Goal: Task Accomplishment & Management: Manage account settings

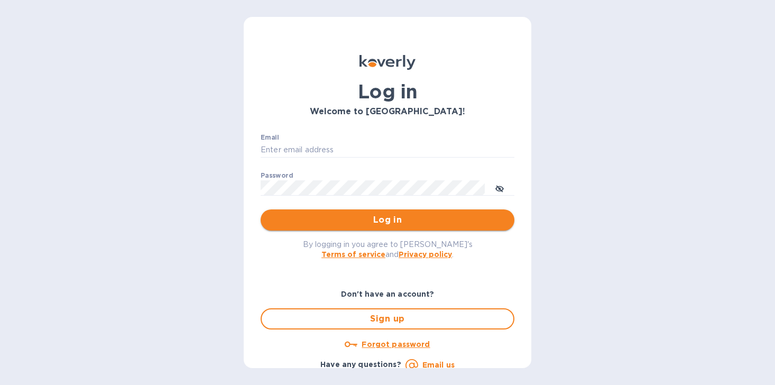
type input "info@apwineimports.com"
click at [278, 223] on span "Log in" at bounding box center [387, 219] width 237 height 13
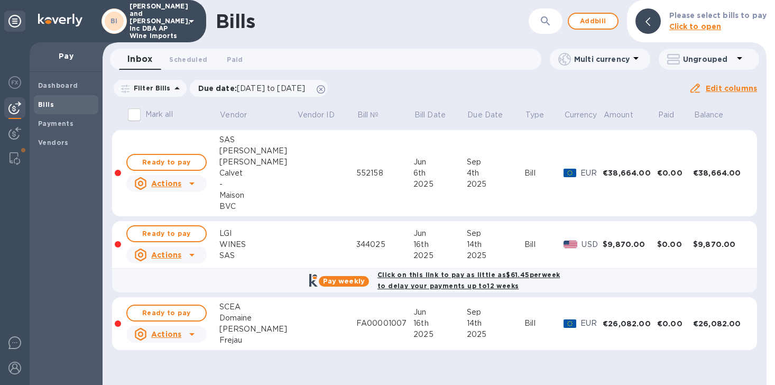
click at [265, 250] on div "SAS" at bounding box center [257, 255] width 77 height 11
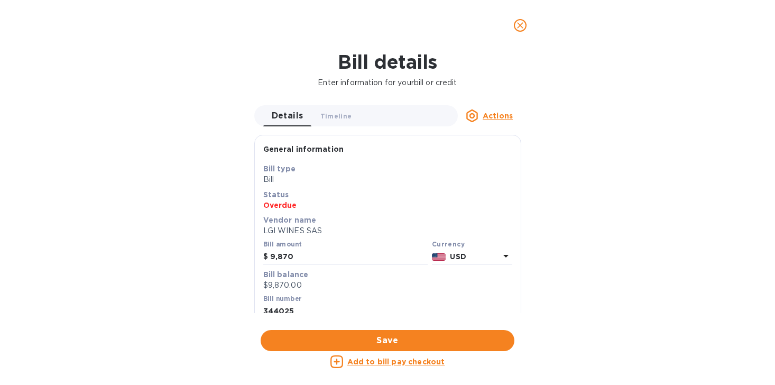
click at [467, 256] on p "USD" at bounding box center [474, 256] width 49 height 11
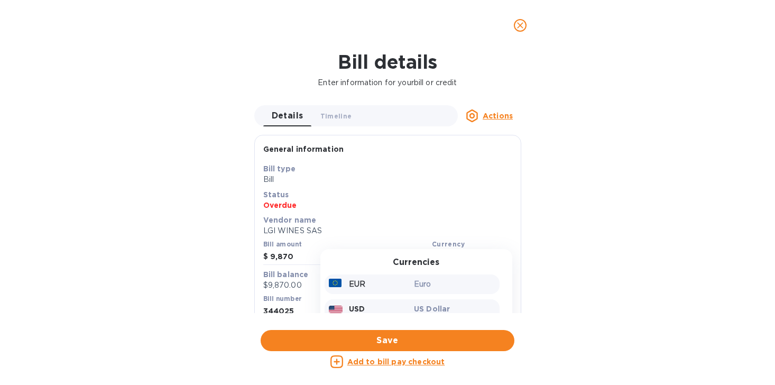
click at [414, 286] on p "Euro" at bounding box center [454, 283] width 81 height 11
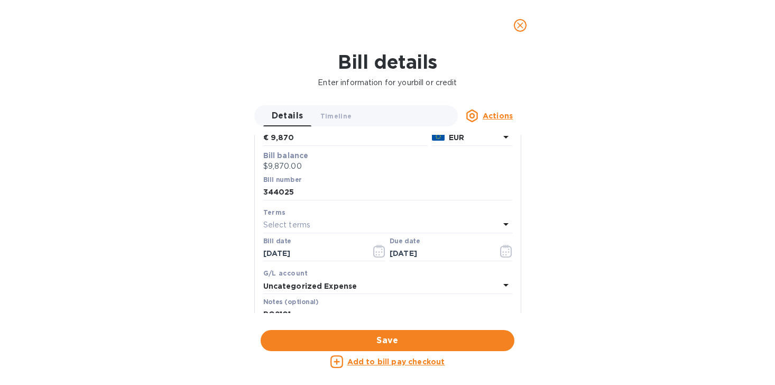
scroll to position [220, 0]
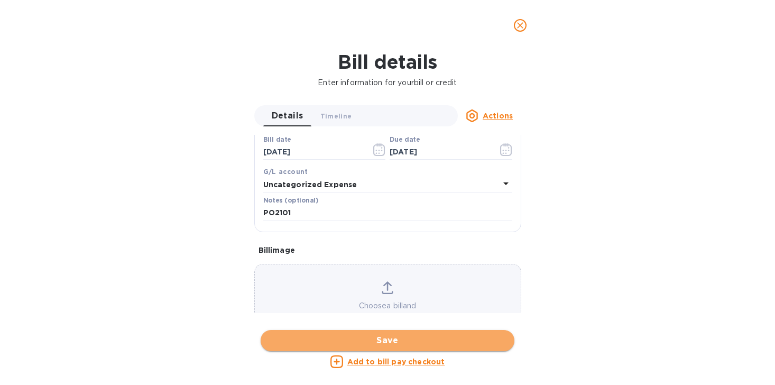
click at [372, 338] on span "Save" at bounding box center [387, 340] width 237 height 13
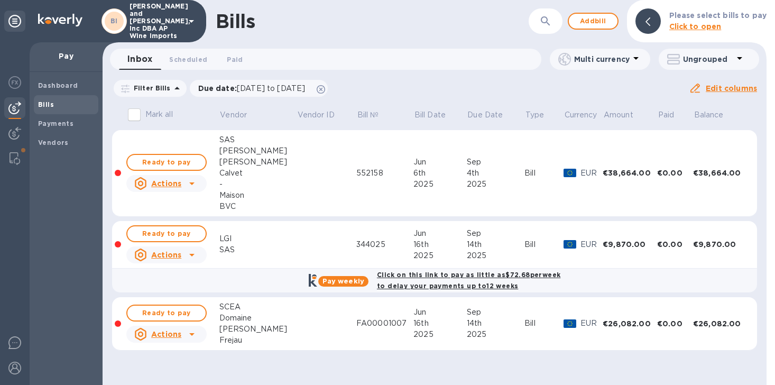
click at [296, 250] on td at bounding box center [326, 245] width 60 height 48
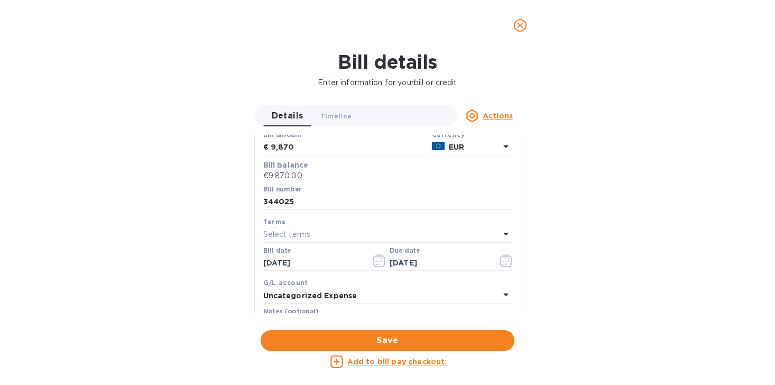
scroll to position [0, 0]
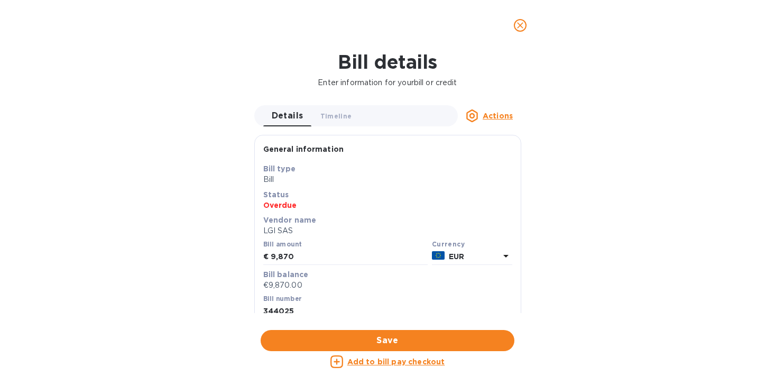
click at [521, 26] on icon "close" at bounding box center [520, 25] width 11 height 11
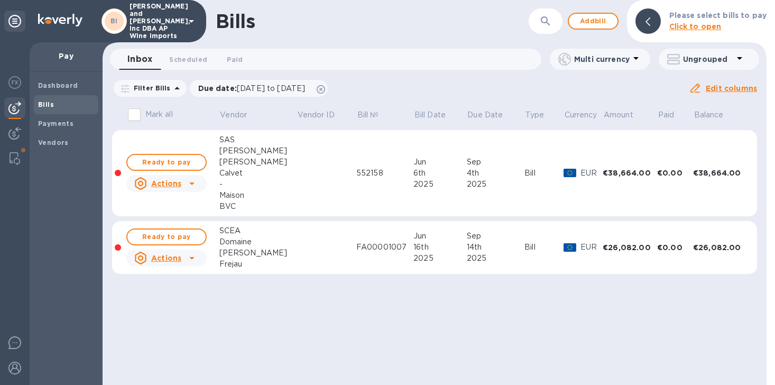
click at [32, 243] on div "Dashboard Bills Payments Vendors" at bounding box center [66, 228] width 73 height 313
